Goal: Information Seeking & Learning: Learn about a topic

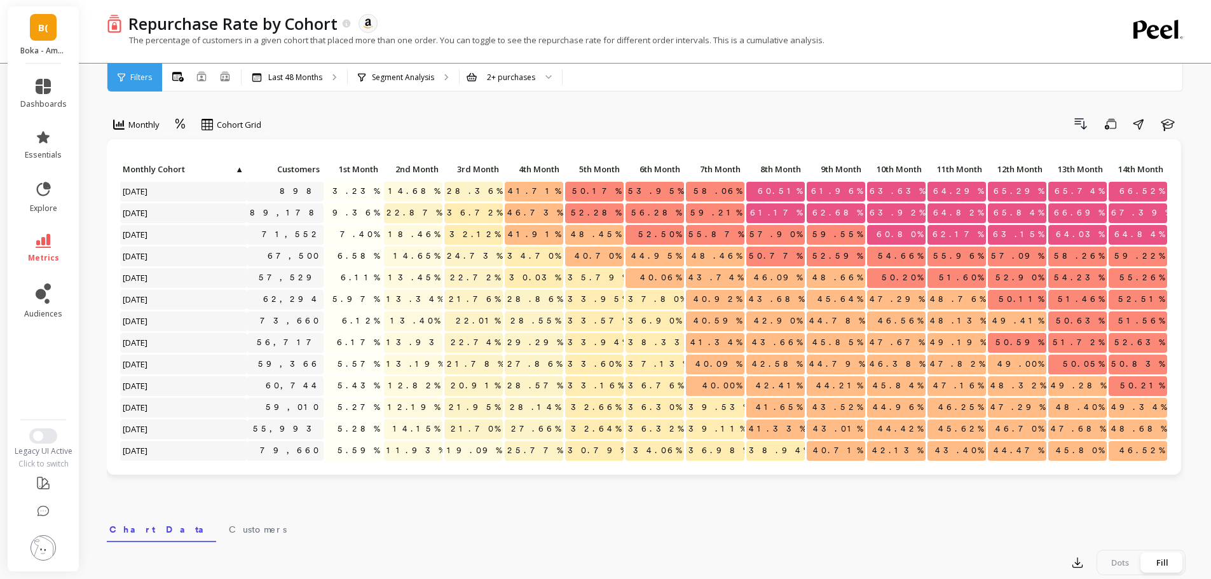
click at [43, 240] on icon at bounding box center [43, 241] width 15 height 14
click at [50, 248] on link "metrics" at bounding box center [43, 248] width 46 height 29
click at [54, 245] on link "metrics" at bounding box center [43, 248] width 46 height 29
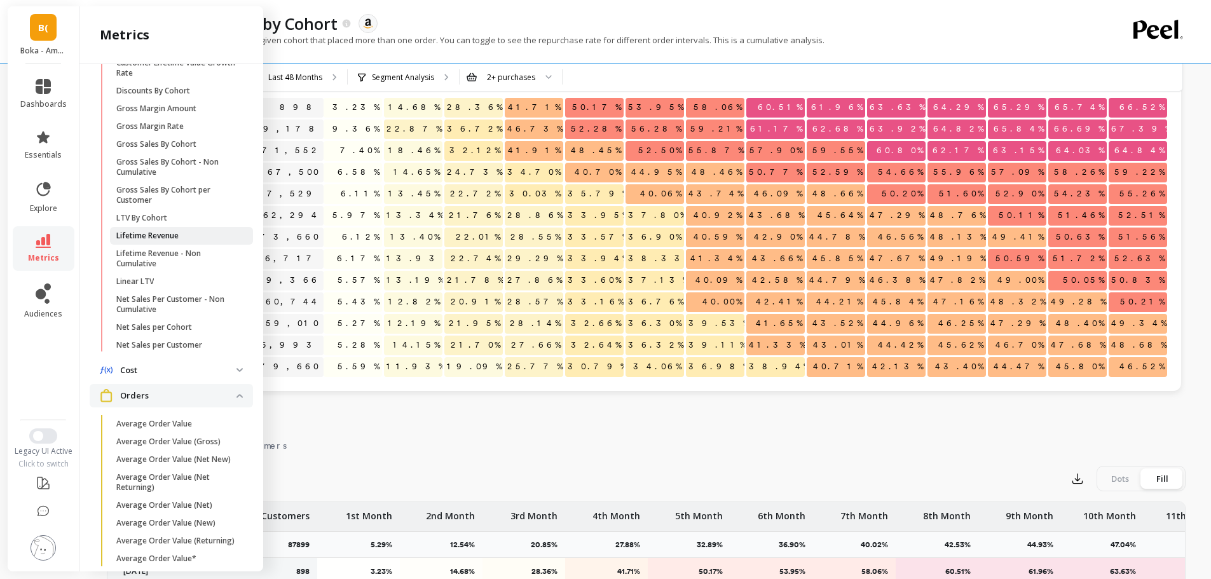
scroll to position [382, 0]
click at [169, 242] on p "Lifetime Revenue" at bounding box center [147, 236] width 62 height 10
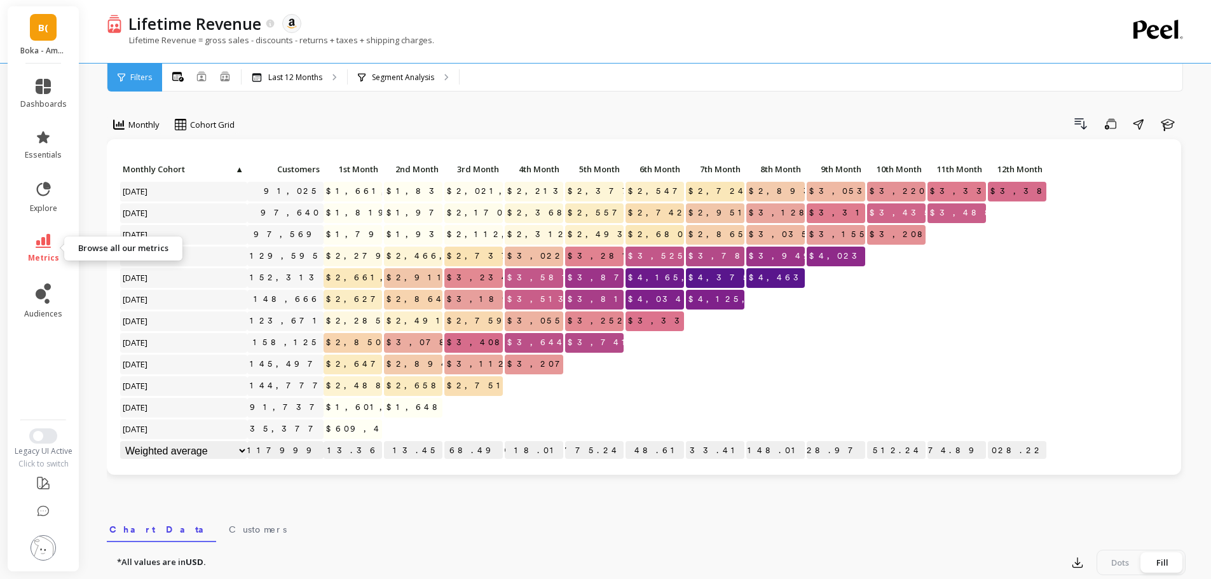
click at [40, 241] on icon at bounding box center [43, 241] width 15 height 14
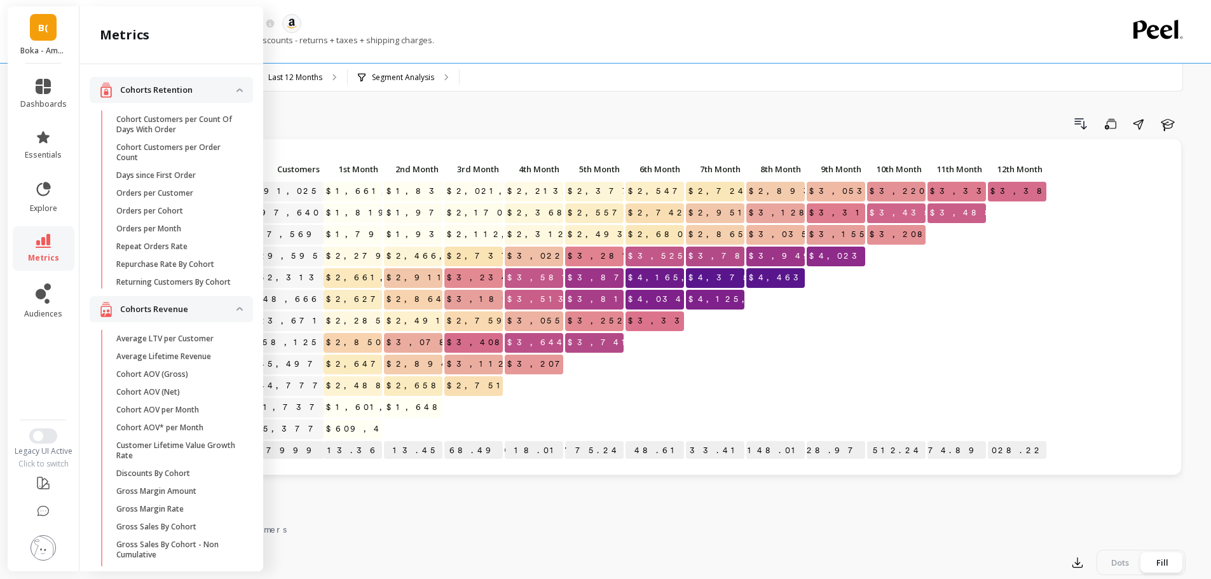
scroll to position [382, 0]
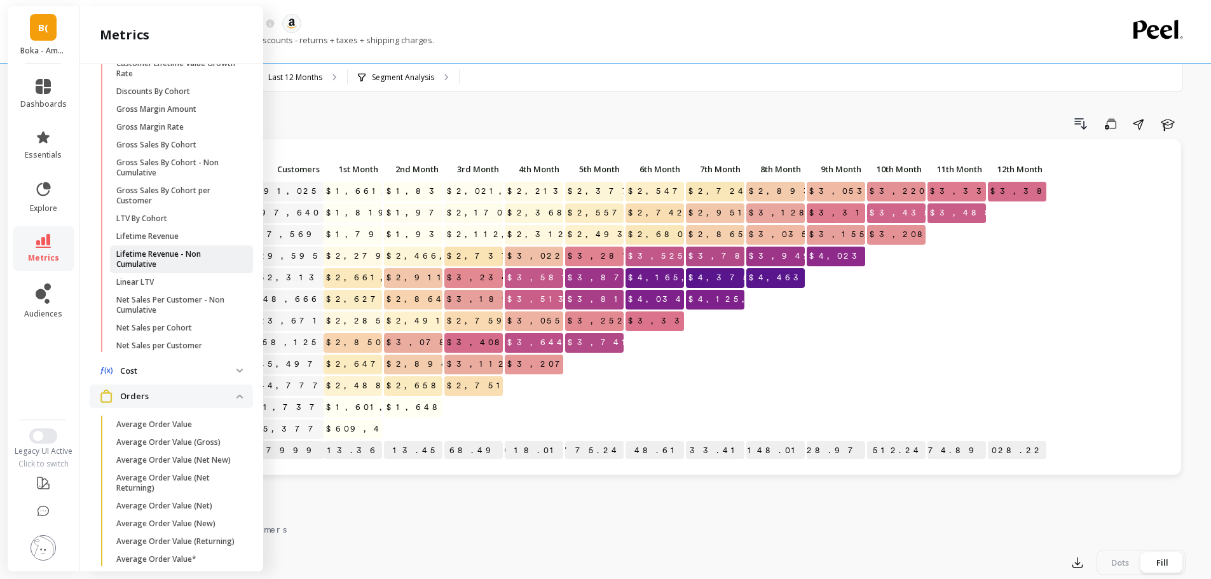
click at [178, 265] on p "Lifetime Revenue - Non Cumulative" at bounding box center [176, 259] width 121 height 20
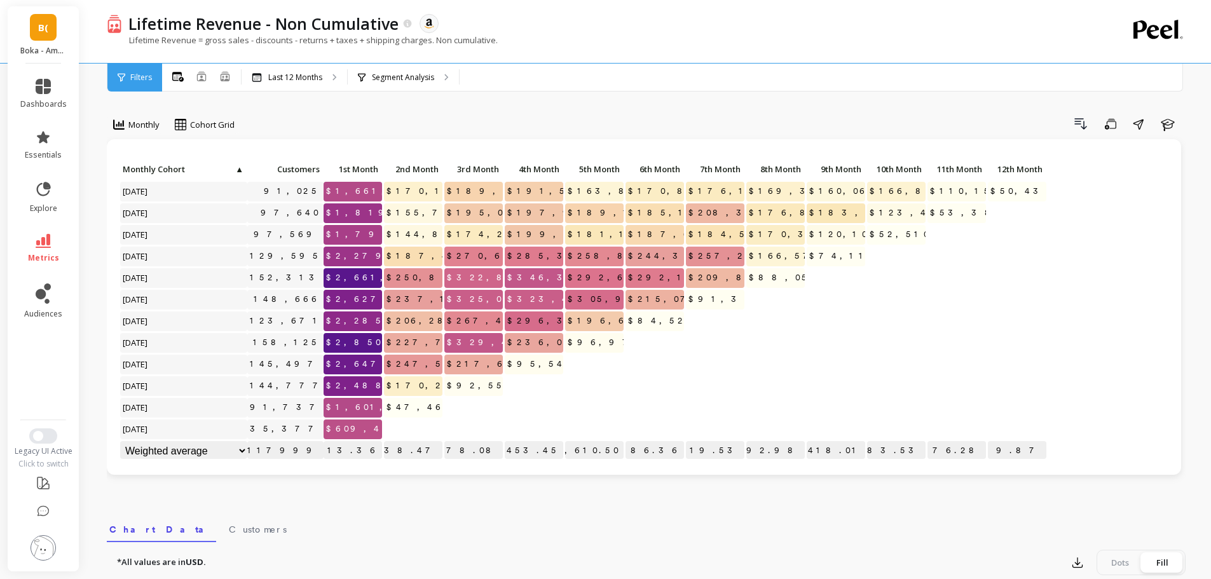
click at [47, 242] on icon at bounding box center [43, 241] width 15 height 14
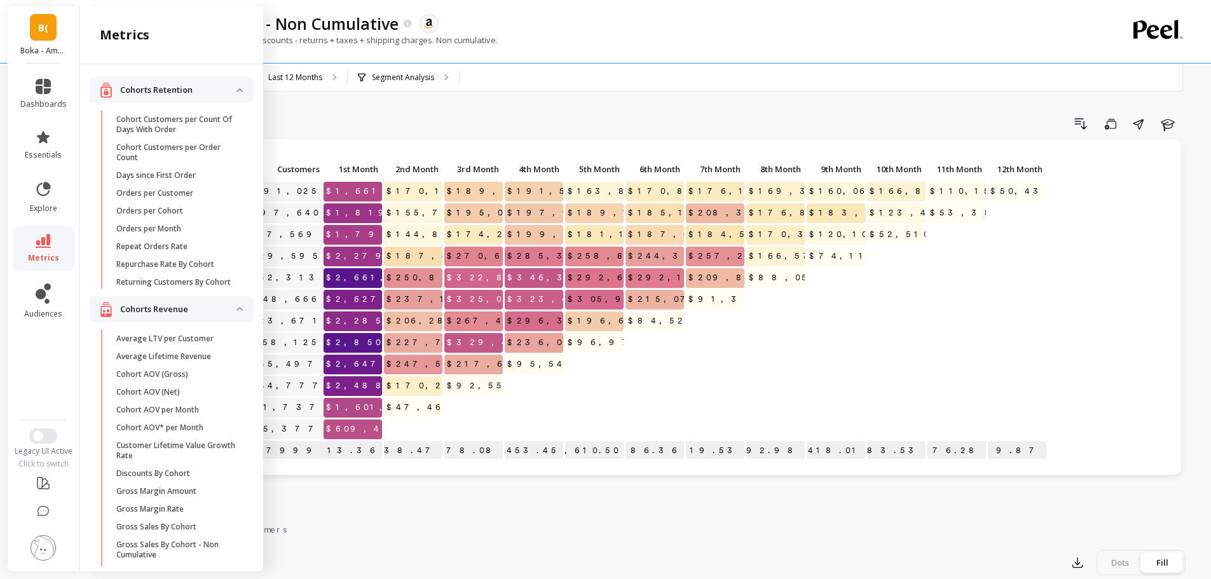
scroll to position [382, 0]
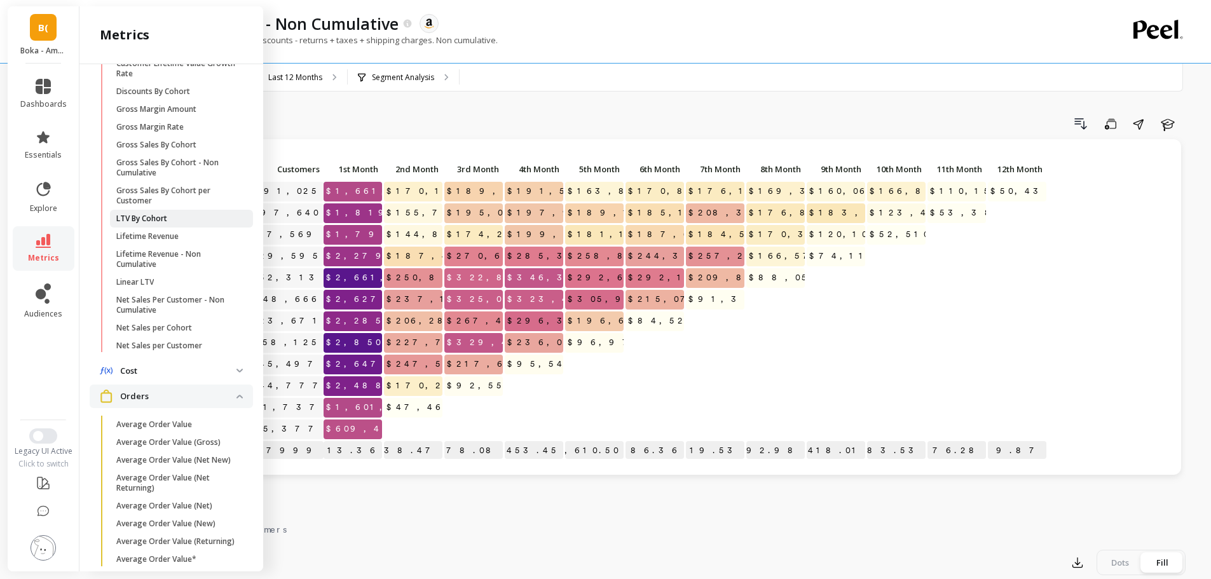
click at [166, 224] on p "LTV By Cohort" at bounding box center [141, 219] width 51 height 10
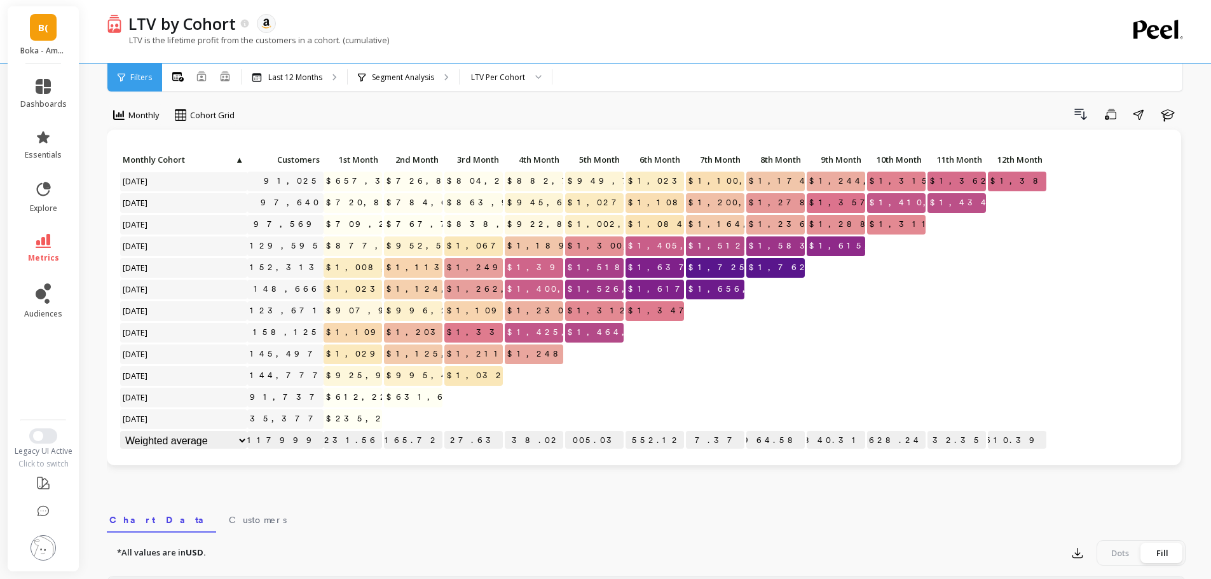
scroll to position [9, 0]
click at [537, 78] on icon at bounding box center [539, 77] width 6 height 3
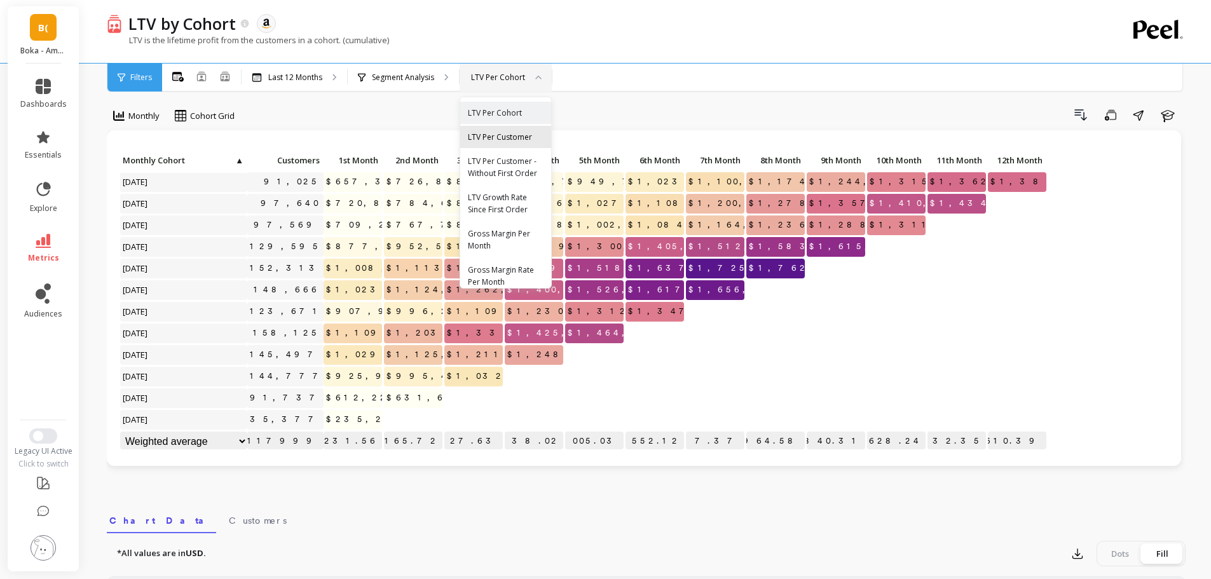
click at [527, 139] on div "LTV Per Customer" at bounding box center [506, 137] width 76 height 12
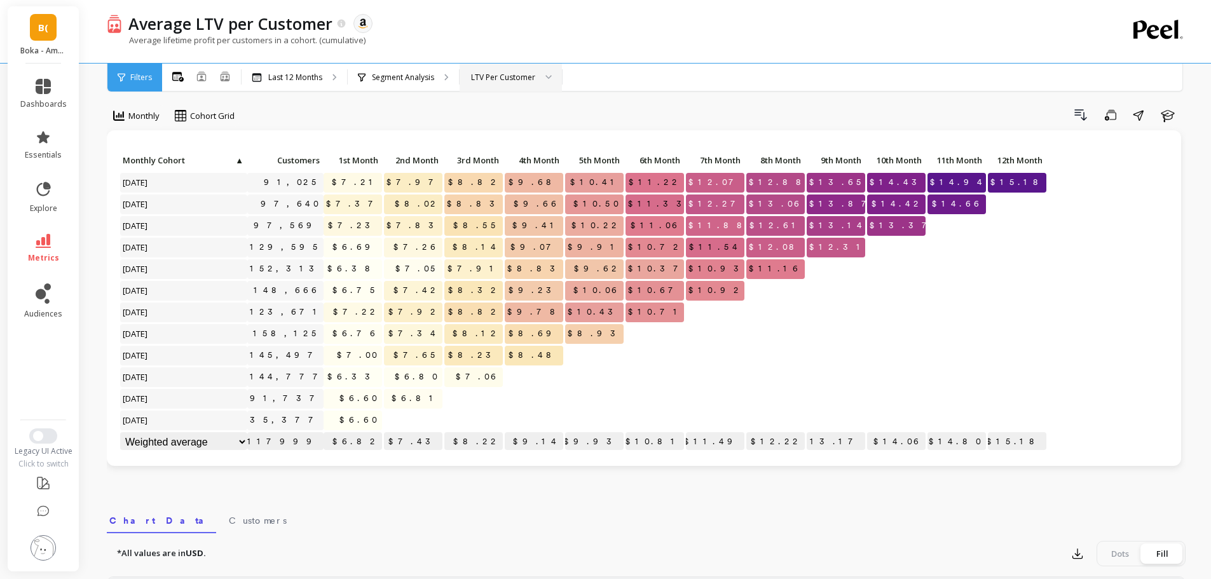
click at [359, 397] on span "$6.60" at bounding box center [359, 398] width 45 height 19
drag, startPoint x: 359, startPoint y: 397, endPoint x: 441, endPoint y: 399, distance: 82.1
click at [441, 399] on div "Click to create an audience 91,025 $7.21 $7.97 $8.82 $9.68 $10.41 $11.22 $12.07…" at bounding box center [584, 302] width 928 height 303
click at [319, 78] on p "Last 12 Months" at bounding box center [295, 77] width 54 height 10
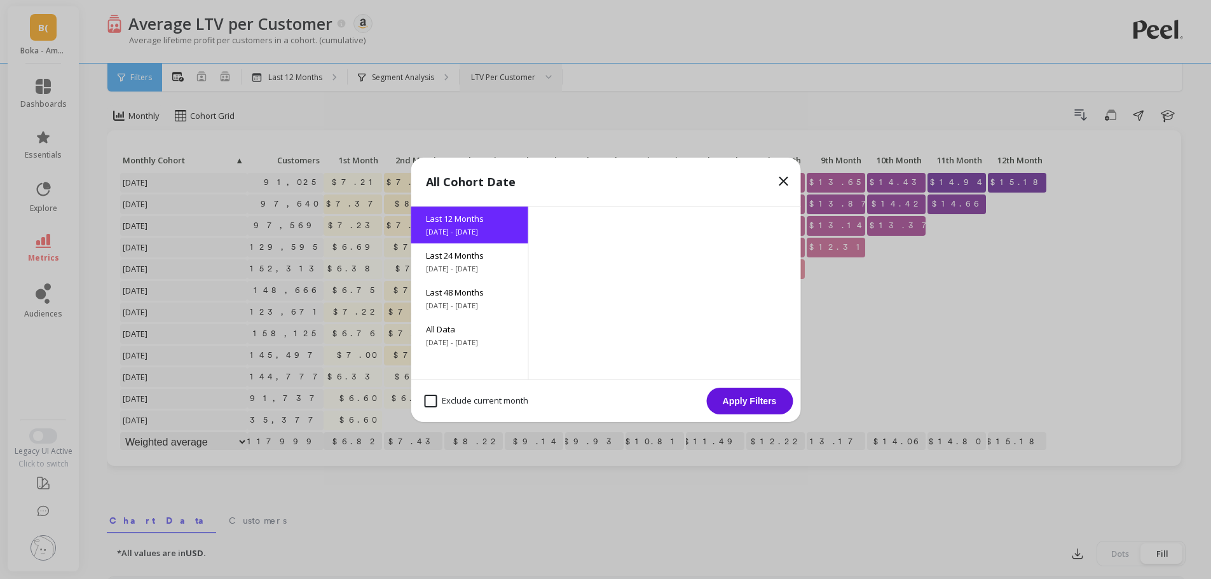
click at [783, 175] on icon at bounding box center [783, 181] width 15 height 15
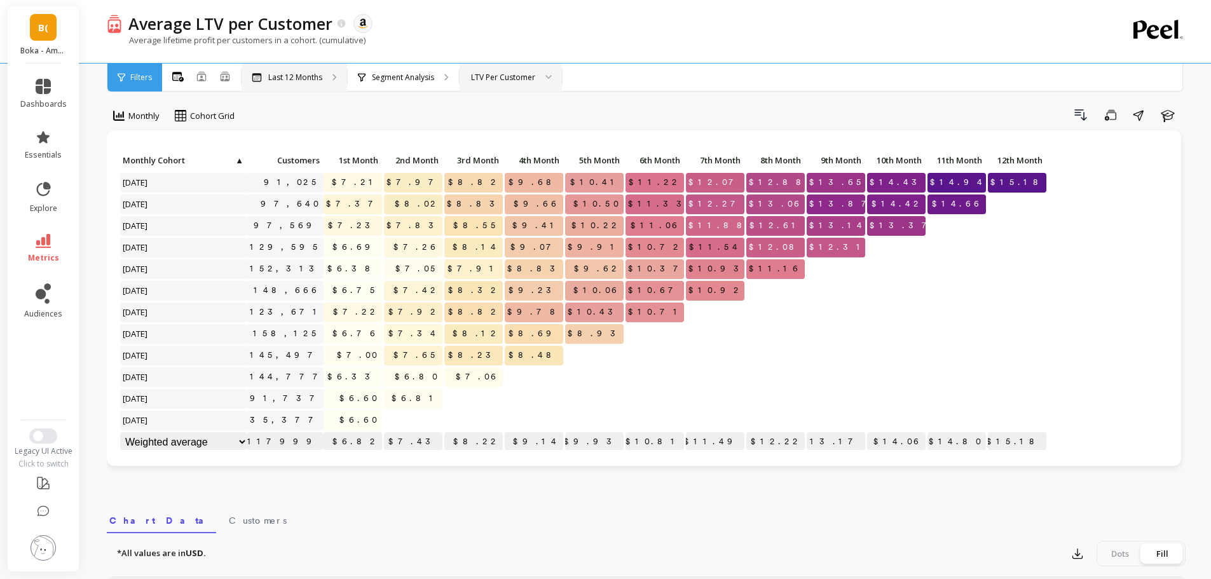
click at [338, 77] on div "Last 12 Months" at bounding box center [295, 78] width 106 height 28
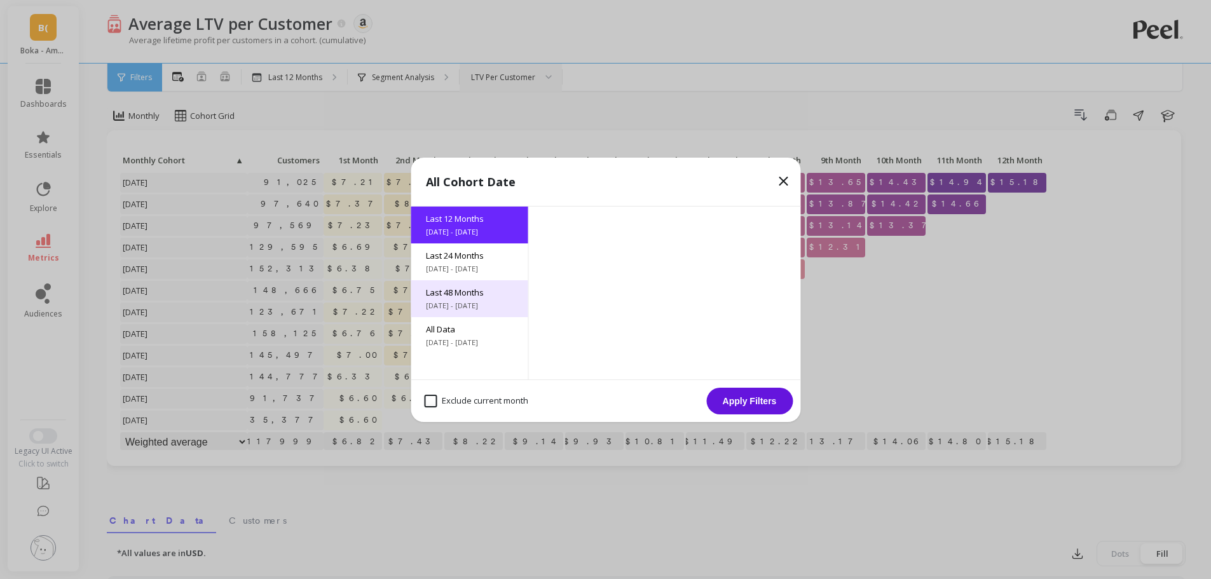
click at [471, 297] on span "Last 48 Months" at bounding box center [469, 292] width 86 height 11
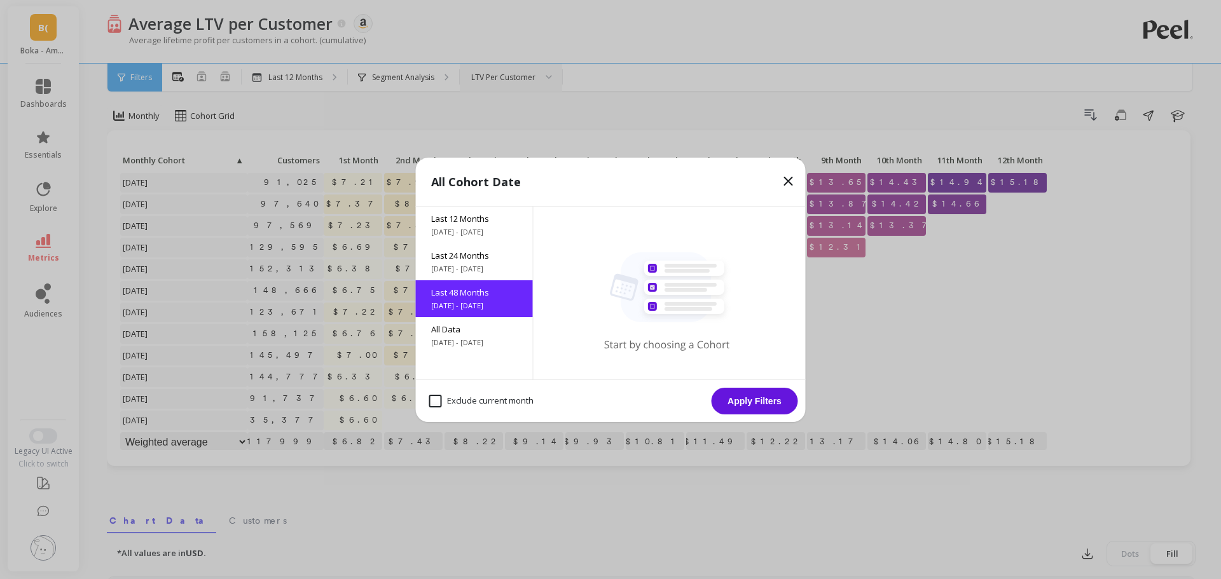
click at [752, 406] on button "Apply Filters" at bounding box center [755, 401] width 86 height 27
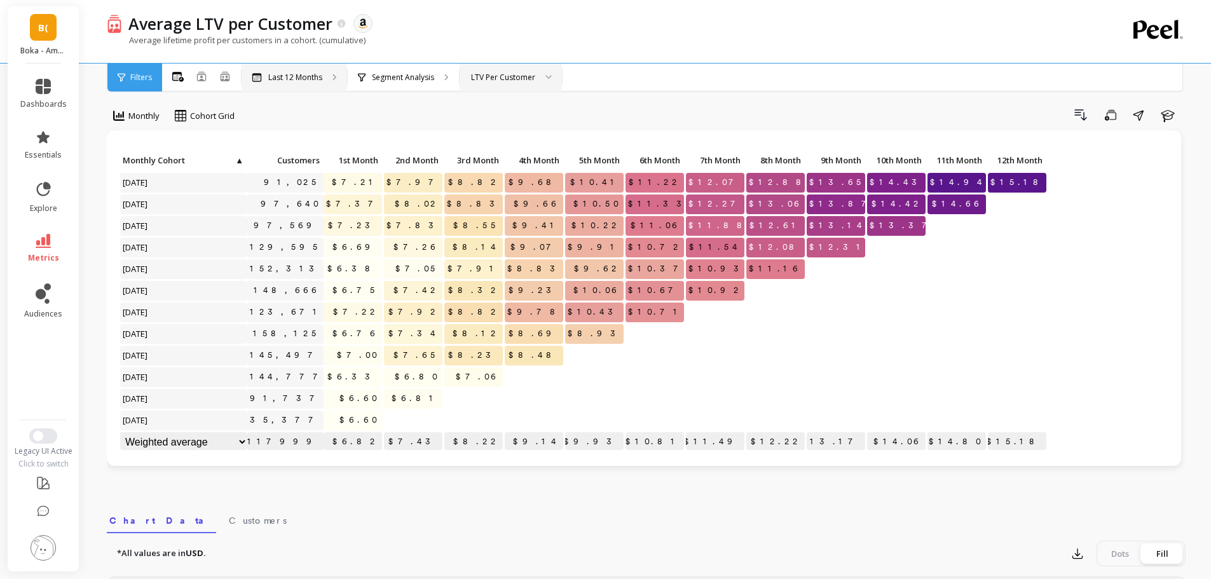
click at [332, 76] on div "Last 12 Months" at bounding box center [295, 78] width 106 height 28
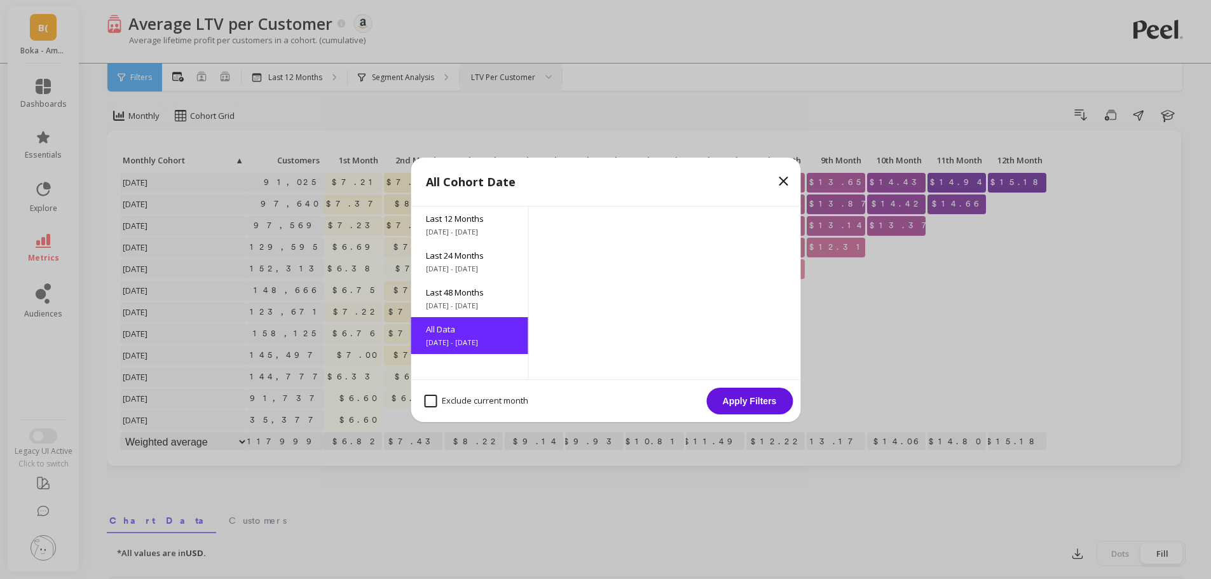
click at [767, 401] on button "Apply Filters" at bounding box center [750, 401] width 86 height 27
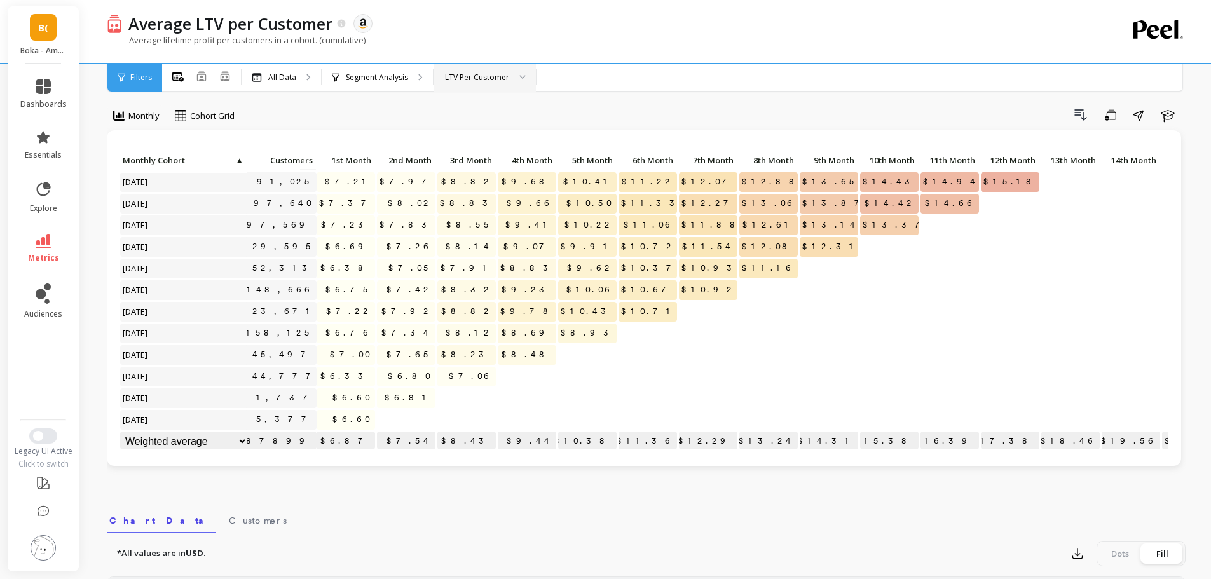
scroll to position [334, 9]
click at [464, 79] on div "LTV Per Customer" at bounding box center [477, 77] width 64 height 12
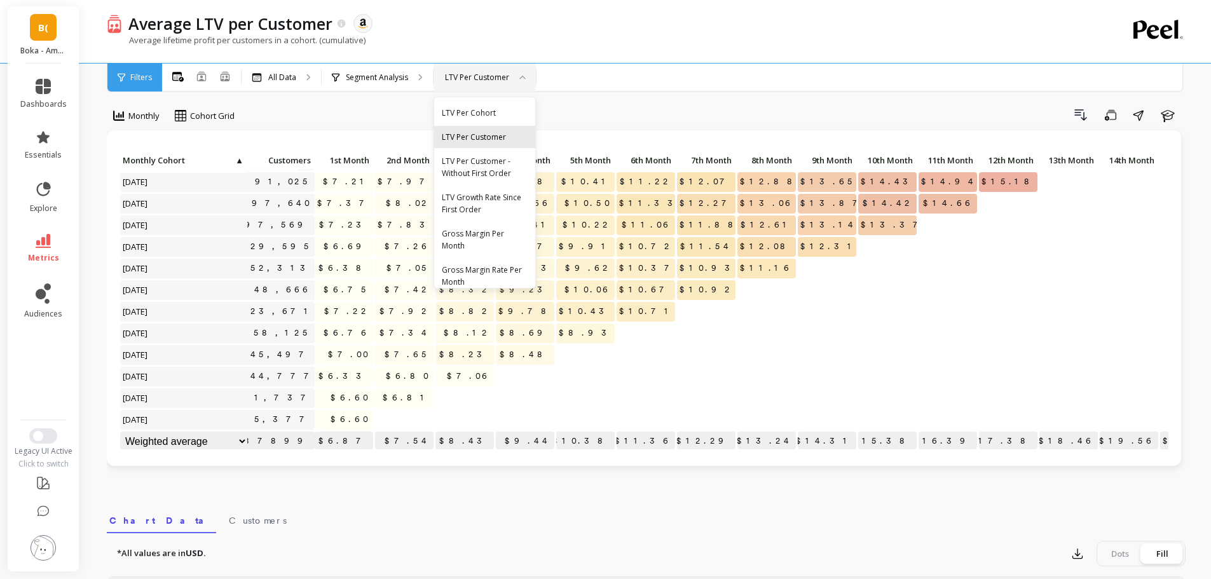
click at [489, 136] on div "LTV Per Customer" at bounding box center [485, 137] width 86 height 12
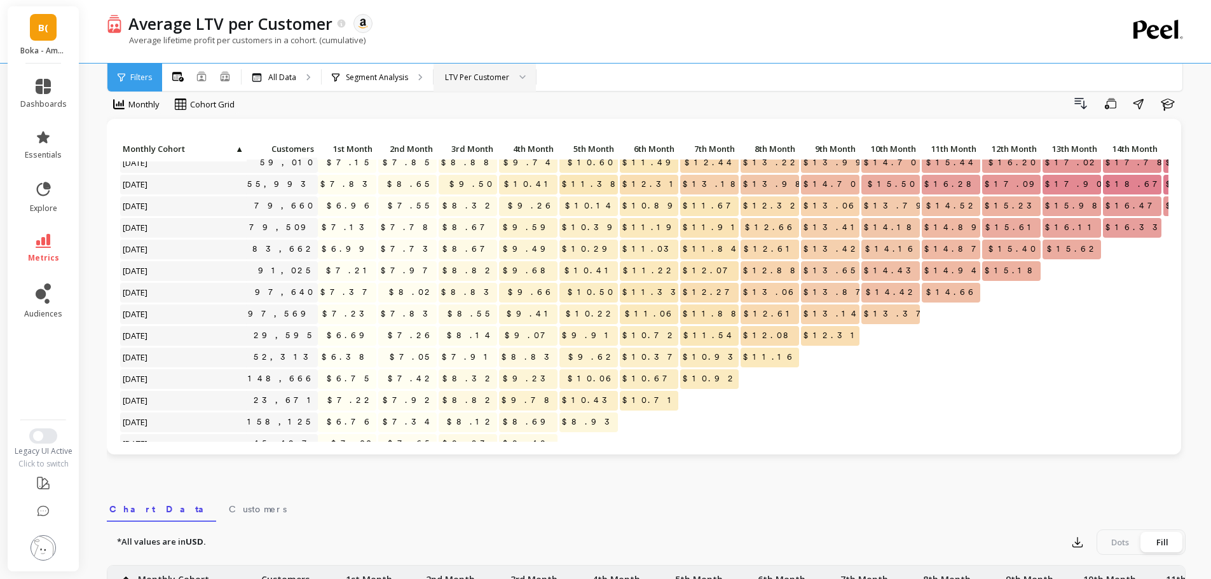
scroll to position [0, 0]
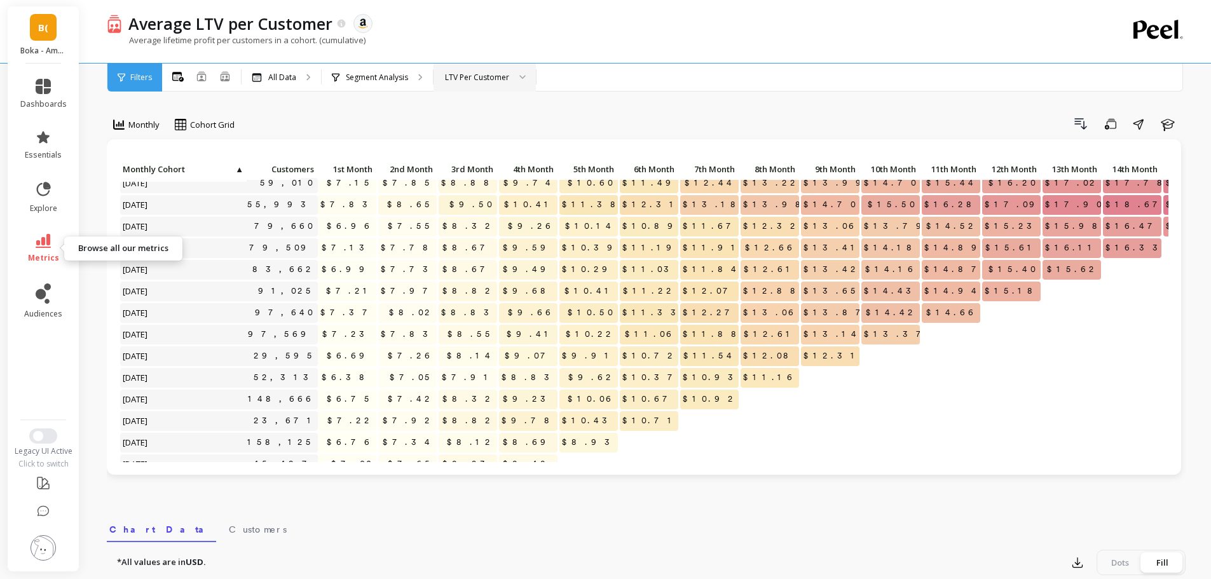
click at [55, 254] on span "metrics" at bounding box center [43, 258] width 31 height 10
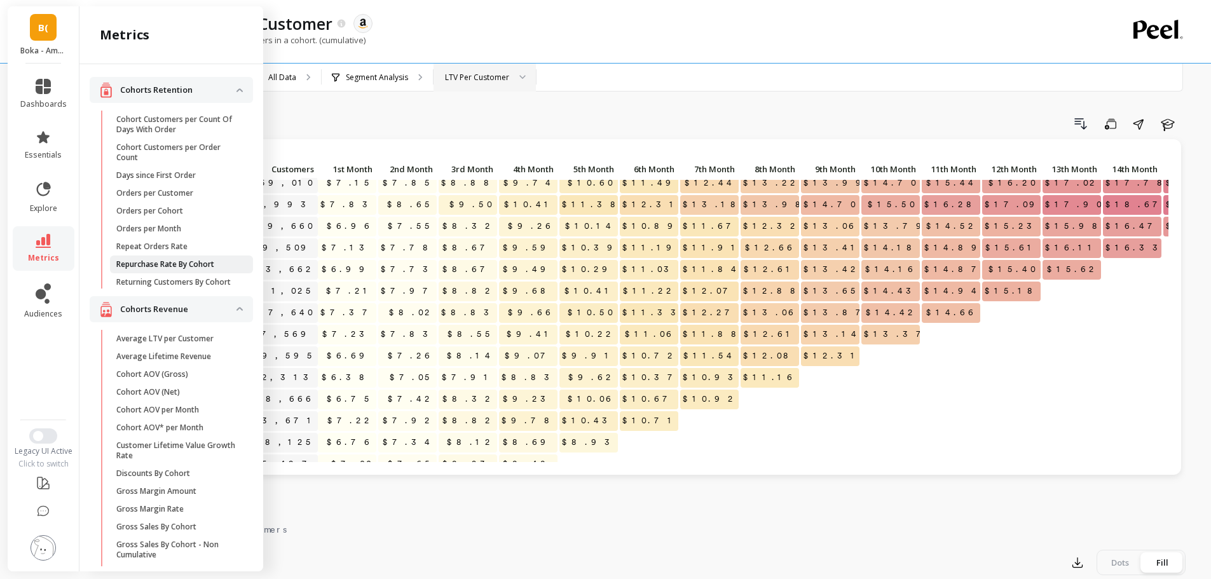
click at [191, 263] on p "Repurchase Rate By Cohort" at bounding box center [165, 264] width 98 height 10
click at [191, 263] on div "Cohorts Retention Cohort Customers per Count Of Days With Order Cohort Customer…" at bounding box center [171, 315] width 184 height 502
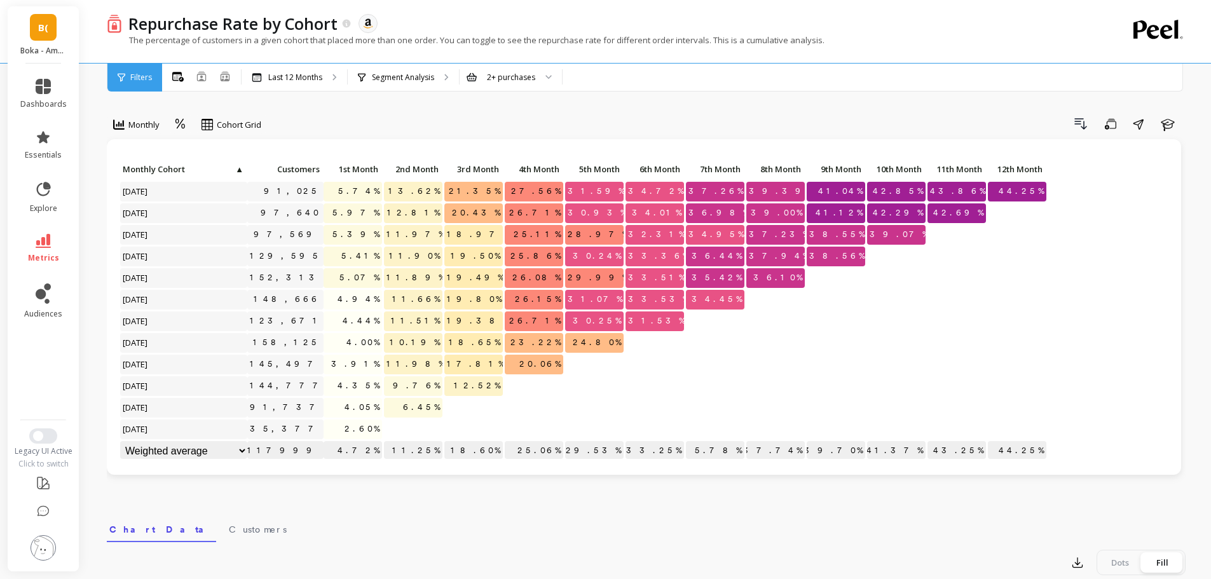
click at [42, 244] on icon at bounding box center [43, 241] width 15 height 14
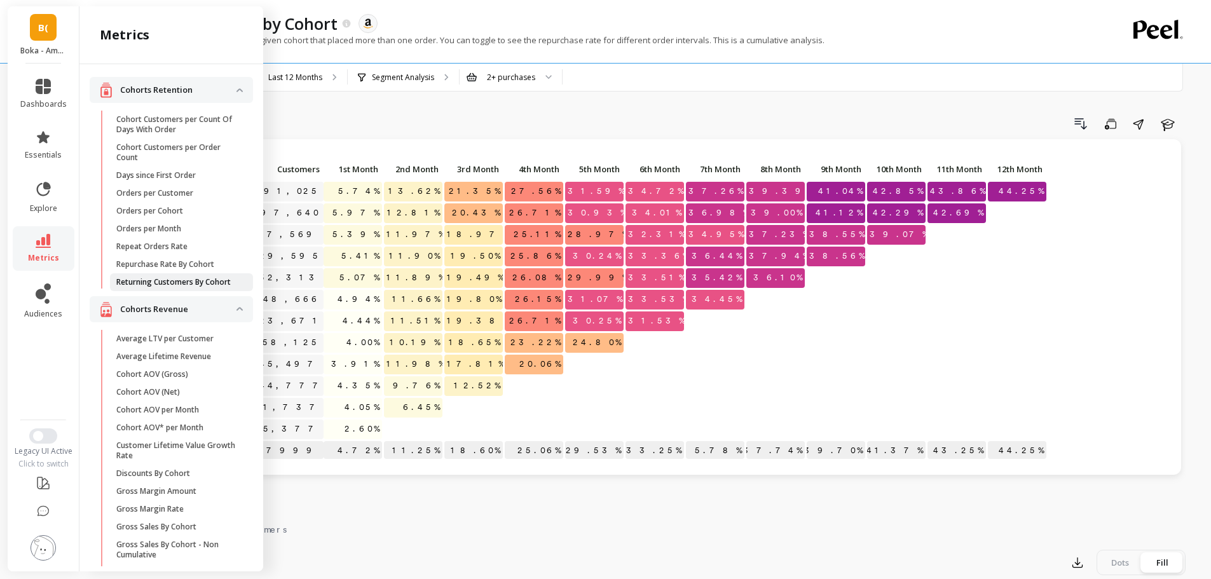
click at [192, 279] on p "Returning Customers By Cohort" at bounding box center [173, 282] width 114 height 10
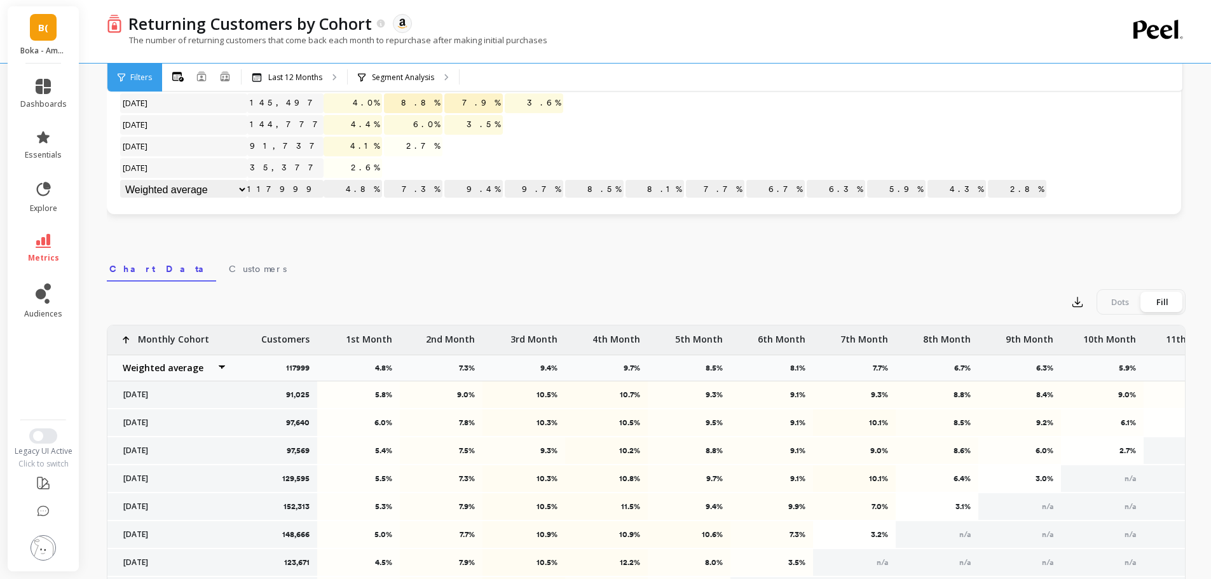
scroll to position [1, 0]
click at [229, 269] on span "Customers" at bounding box center [258, 269] width 58 height 13
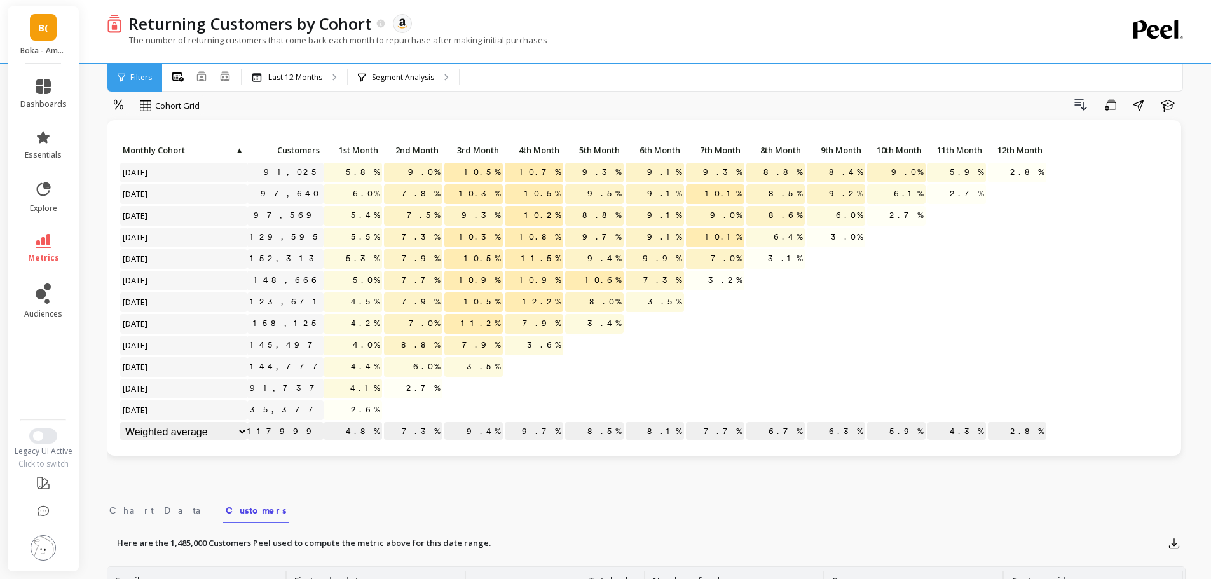
scroll to position [0, 0]
